Goal: Check status: Check status

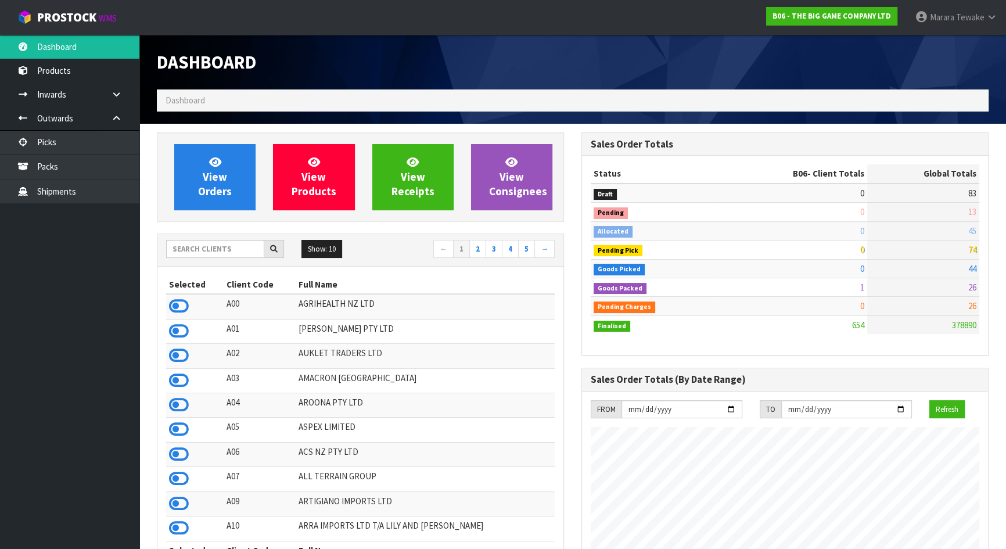
scroll to position [821, 424]
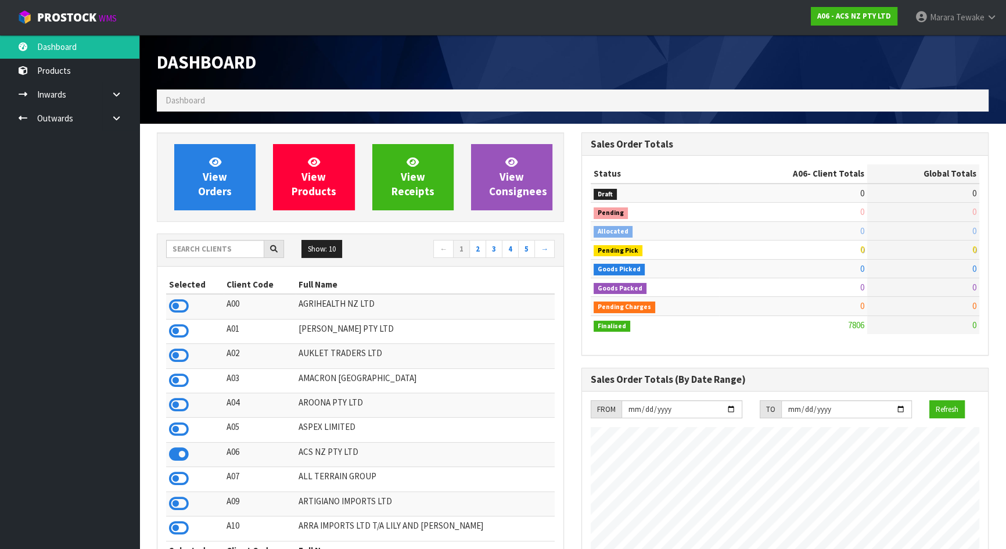
scroll to position [878, 424]
click at [235, 246] on input "text" at bounding box center [215, 249] width 98 height 18
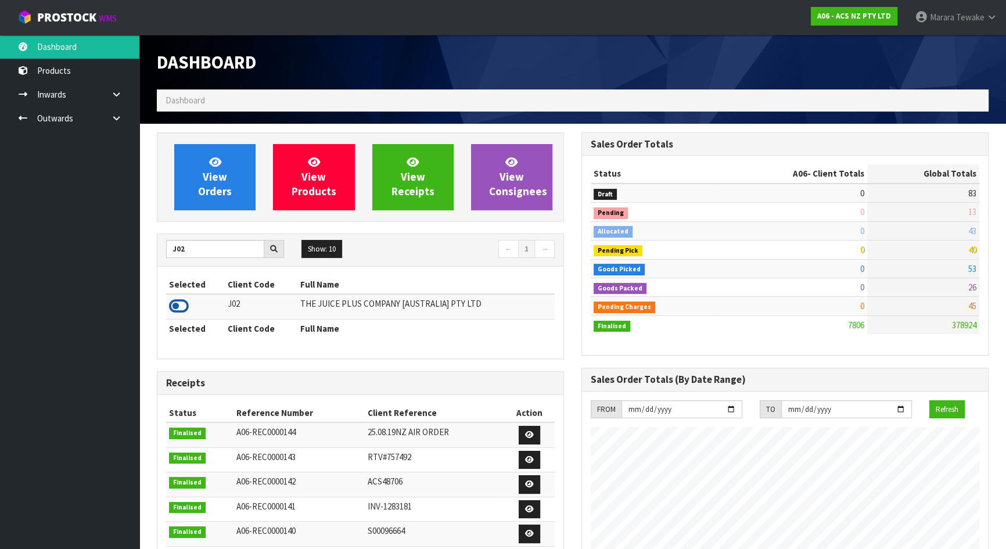
click at [181, 303] on icon at bounding box center [179, 305] width 20 height 17
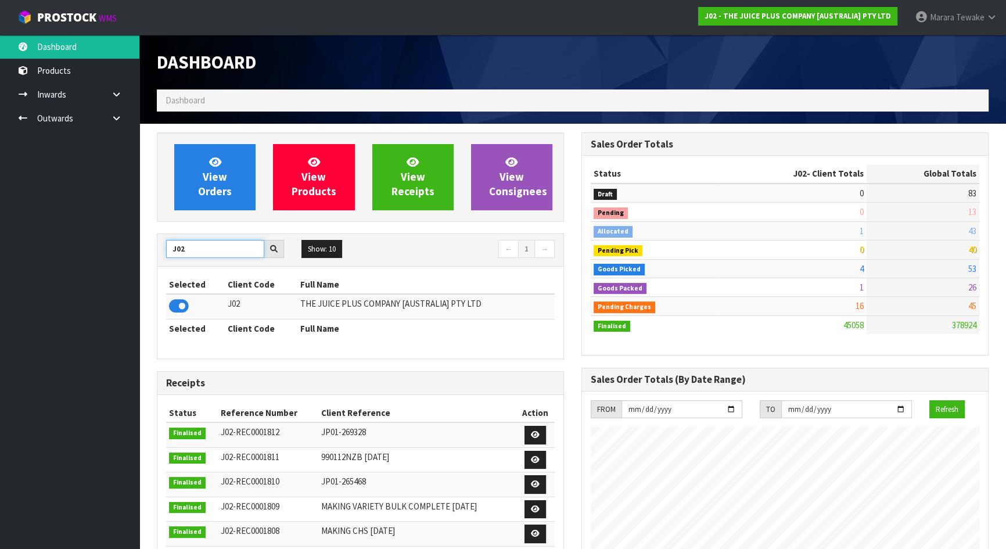
drag, startPoint x: 199, startPoint y: 250, endPoint x: 149, endPoint y: 242, distance: 50.6
click at [150, 243] on div "View Orders View Products View Receipts View Consignees J02 Show: 10 5 10 25 50…" at bounding box center [360, 469] width 425 height 674
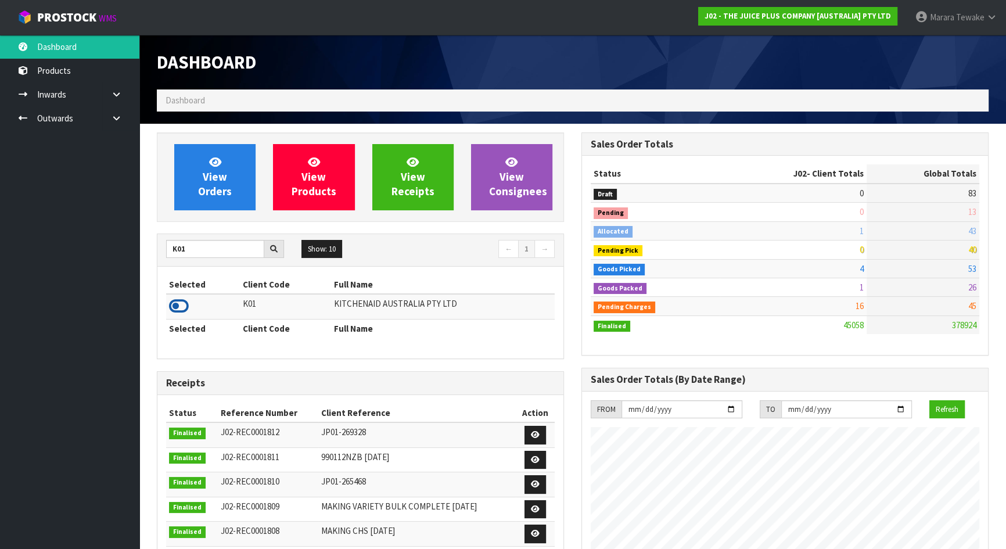
click at [181, 307] on icon at bounding box center [179, 305] width 20 height 17
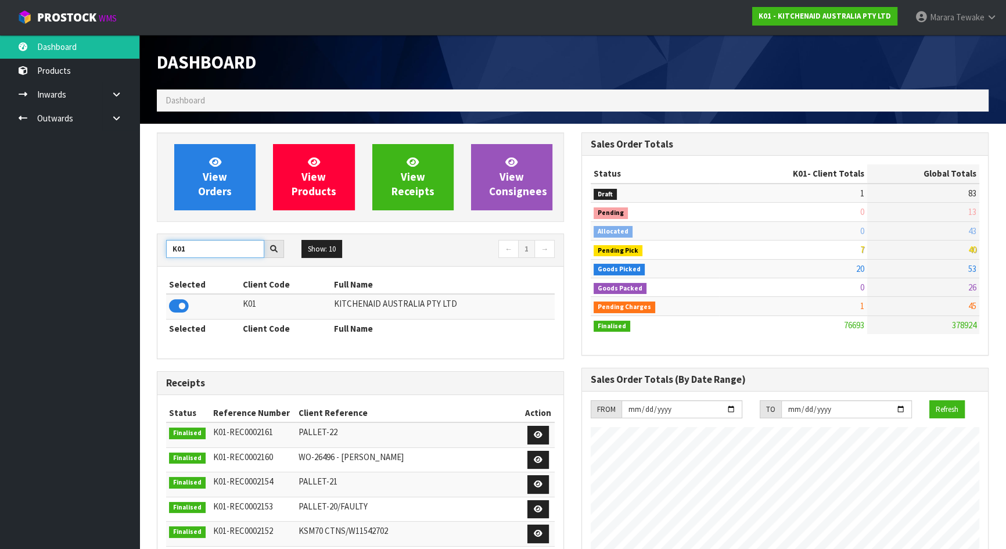
drag, startPoint x: 202, startPoint y: 250, endPoint x: 155, endPoint y: 237, distance: 48.9
click at [160, 240] on div "K01" at bounding box center [224, 249] width 135 height 19
click at [174, 310] on icon at bounding box center [179, 305] width 20 height 17
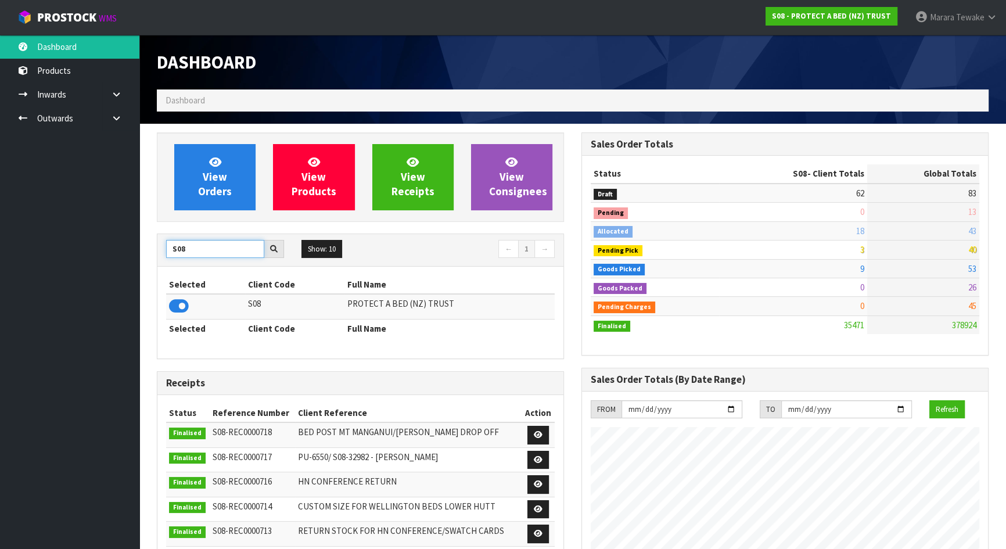
drag, startPoint x: 192, startPoint y: 245, endPoint x: 78, endPoint y: 194, distance: 124.3
click at [88, 207] on body "Toggle navigation ProStock WMS S08 - PROTECT A BED (NZ) TRUST Marara Tewake Log…" at bounding box center [503, 274] width 1006 height 549
type input "NEOGEN"
drag, startPoint x: 211, startPoint y: 246, endPoint x: 111, endPoint y: 238, distance: 100.2
click at [111, 238] on body "Toggle navigation ProStock WMS S08 - PROTECT A BED (NZ) TRUST Marara Tewake Log…" at bounding box center [503, 274] width 1006 height 549
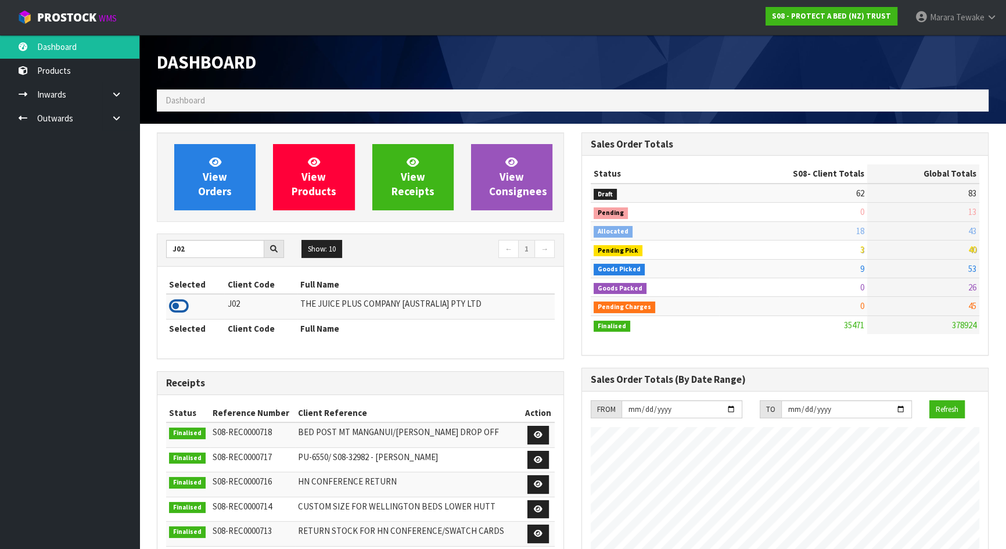
click at [176, 310] on icon at bounding box center [179, 305] width 20 height 17
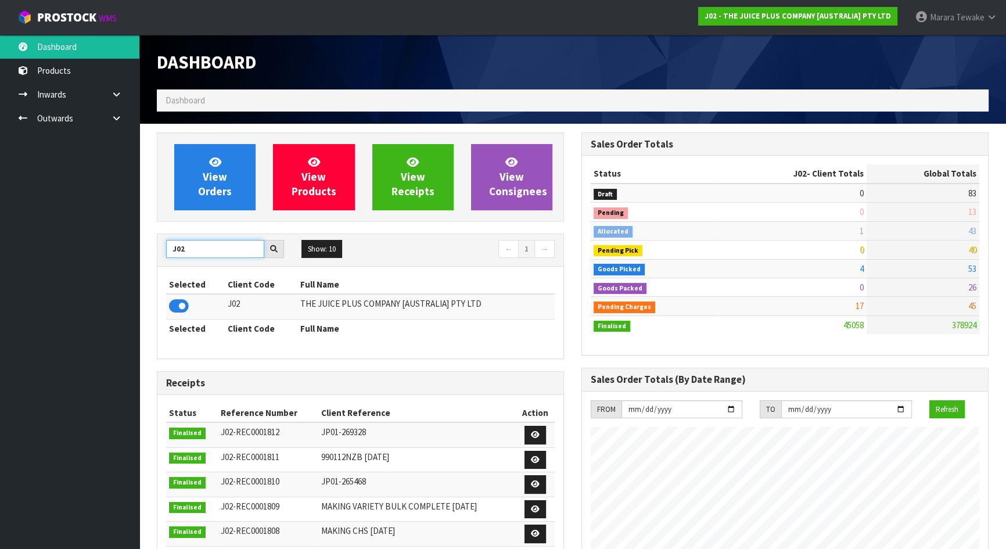
drag, startPoint x: 195, startPoint y: 253, endPoint x: 164, endPoint y: 246, distance: 31.7
click at [167, 247] on input "J02" at bounding box center [215, 249] width 98 height 18
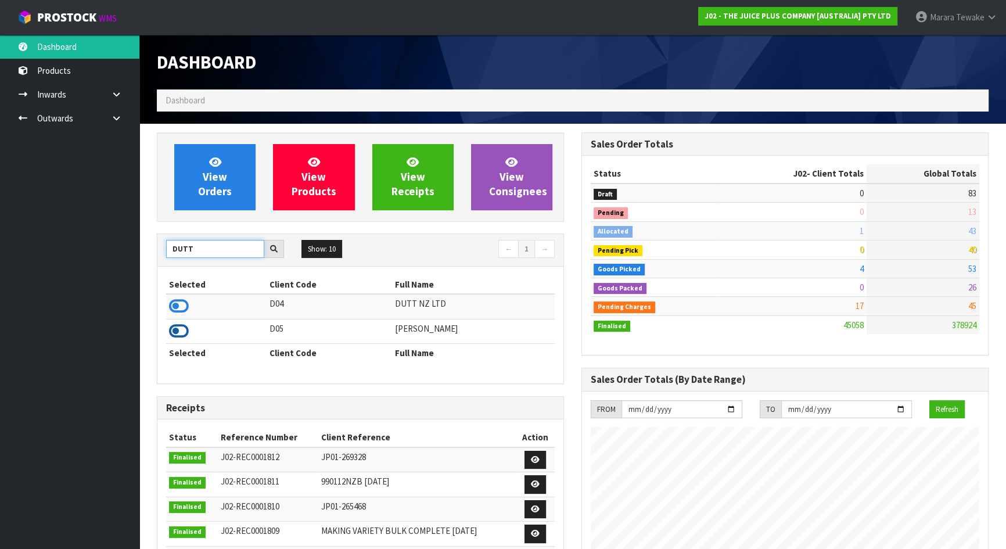
type input "DUTT"
click at [181, 331] on icon at bounding box center [179, 330] width 20 height 17
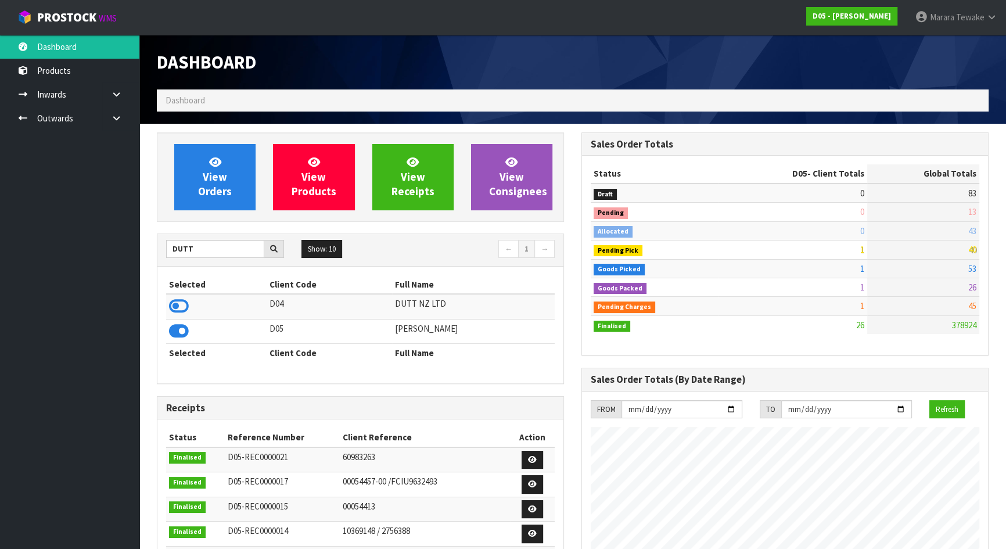
scroll to position [953, 424]
drag, startPoint x: 191, startPoint y: 247, endPoint x: 162, endPoint y: 245, distance: 28.6
click at [164, 246] on div "DUTT" at bounding box center [224, 249] width 135 height 19
